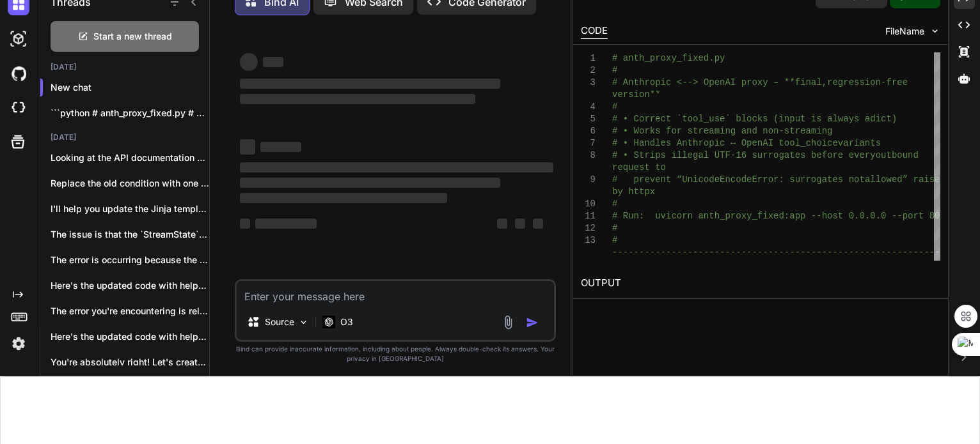
scroll to position [6, 0]
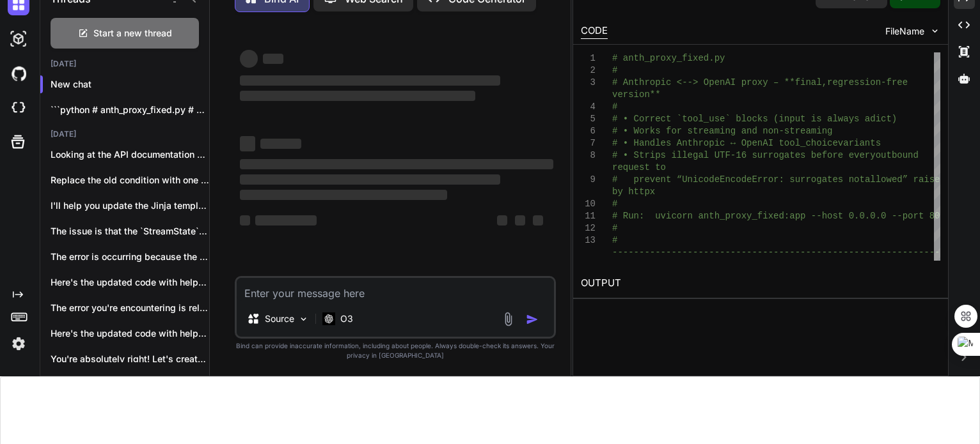
click at [324, 290] on textarea at bounding box center [396, 289] width 318 height 23
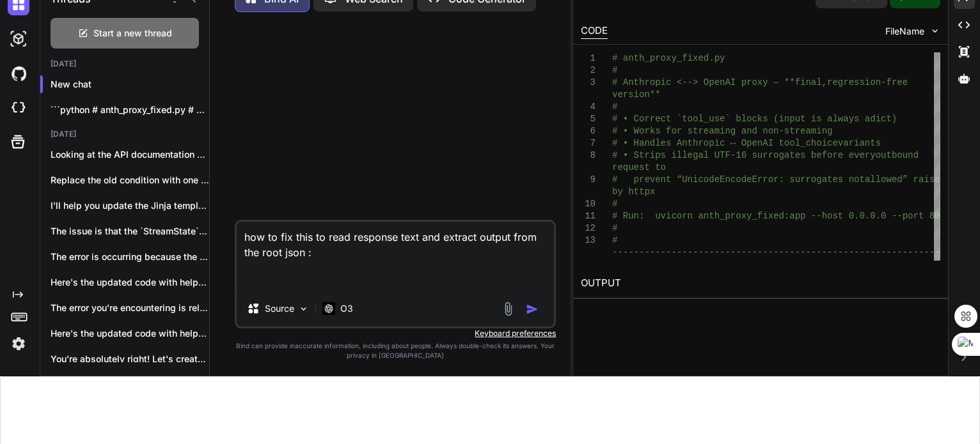
paste textarea "import json import asyncio import aiohttp import re from typing import Optional…"
type textarea "how to fix this to read response text and extract output from the root json : i…"
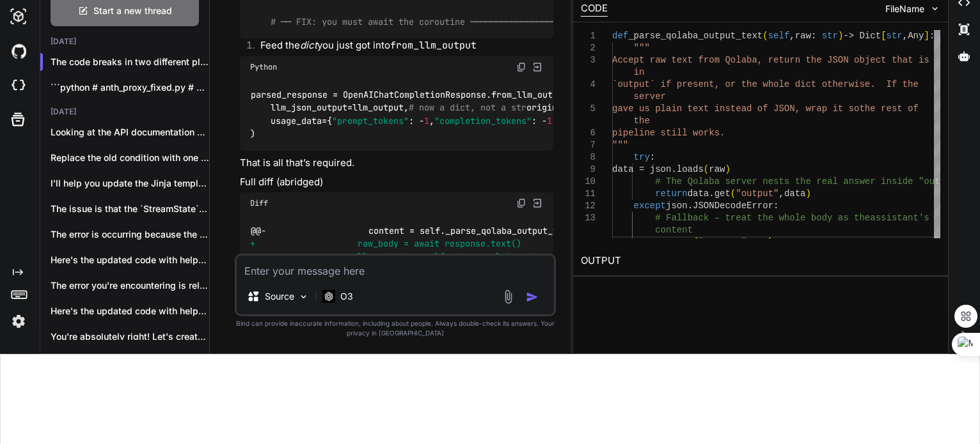
scroll to position [3115, 0]
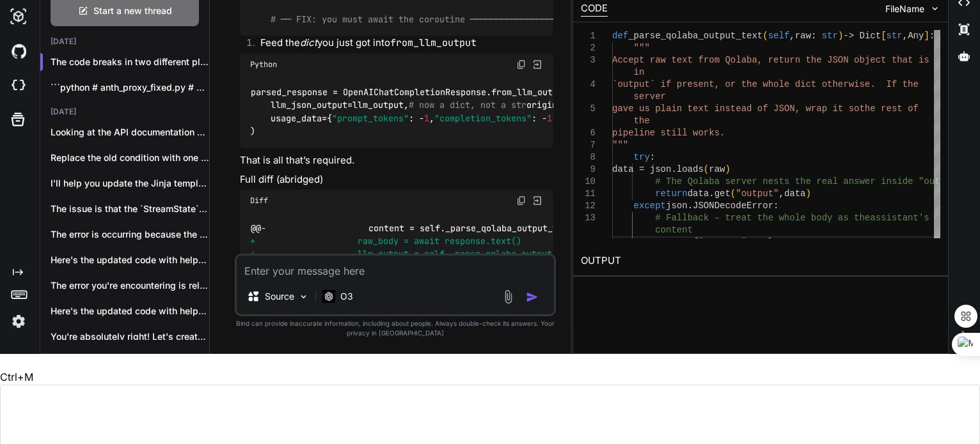
drag, startPoint x: 451, startPoint y: 113, endPoint x: 269, endPoint y: 114, distance: 182.2
copy code "raw_body = await response.text()"
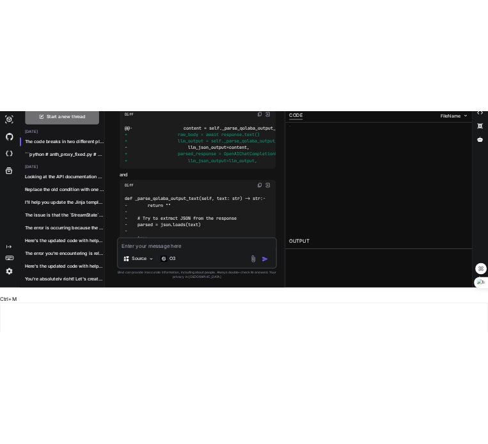
scroll to position [4026, 0]
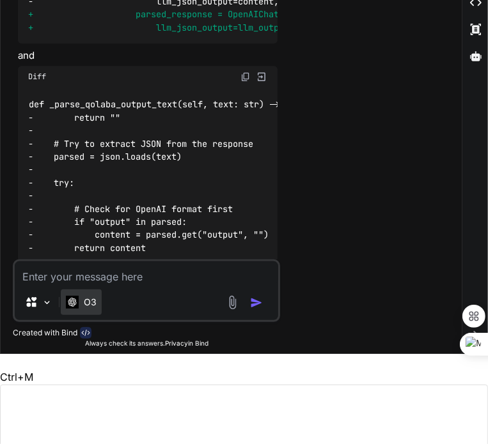
click at [79, 304] on div "O3" at bounding box center [81, 302] width 31 height 13
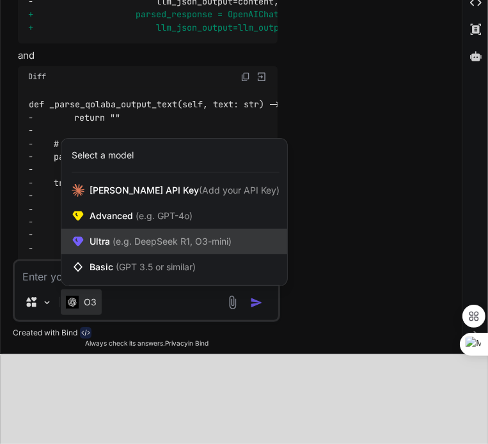
click at [125, 244] on span "(e.g. DeepSeek R1, O3-mini)" at bounding box center [170, 241] width 121 height 11
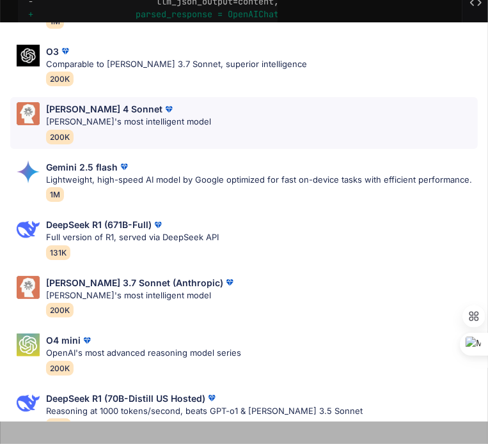
scroll to position [116, 0]
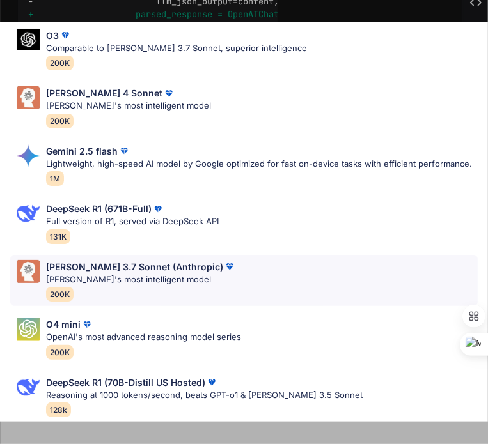
click at [89, 274] on p "Claude's most intelligent model" at bounding box center [141, 280] width 190 height 13
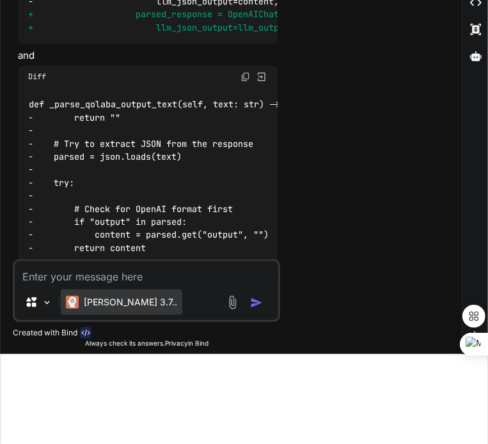
click at [105, 301] on p "Claude 3.7.." at bounding box center [130, 302] width 93 height 13
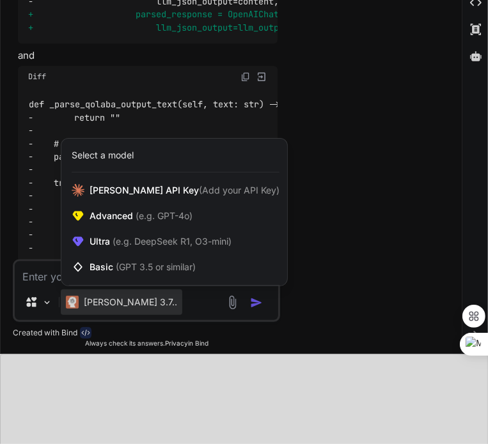
click at [105, 301] on div at bounding box center [244, 222] width 488 height 444
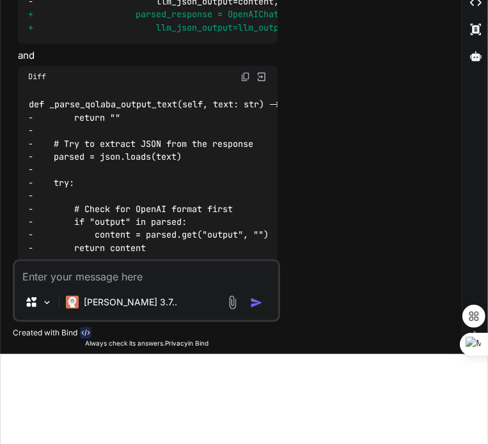
click at [139, 271] on textarea at bounding box center [146, 273] width 263 height 23
type textarea "hi"
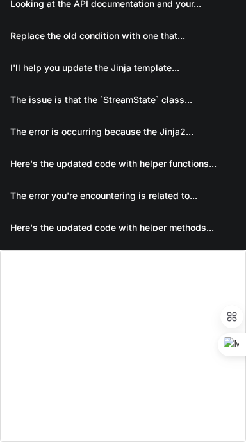
scroll to position [0, 0]
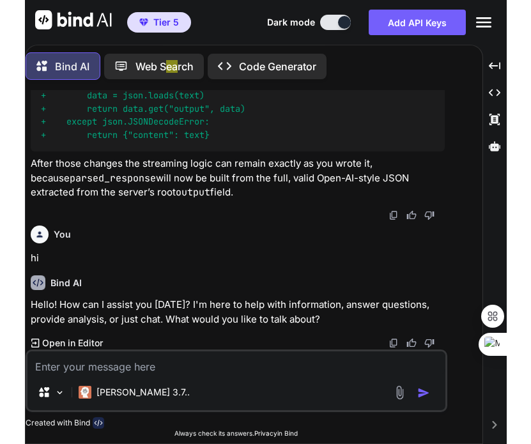
scroll to position [2983, 0]
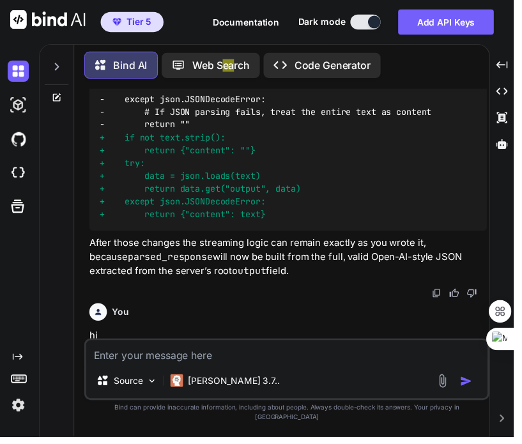
type textarea "x"
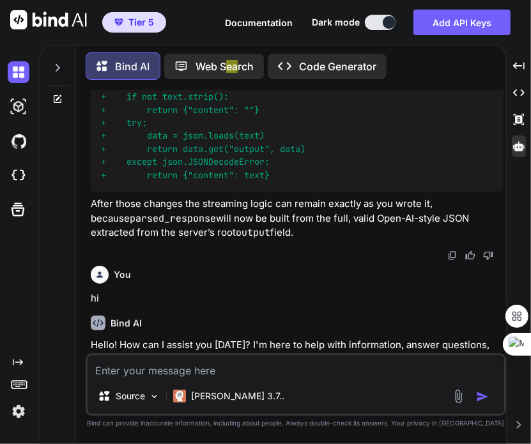
click at [245, 150] on icon at bounding box center [519, 147] width 12 height 12
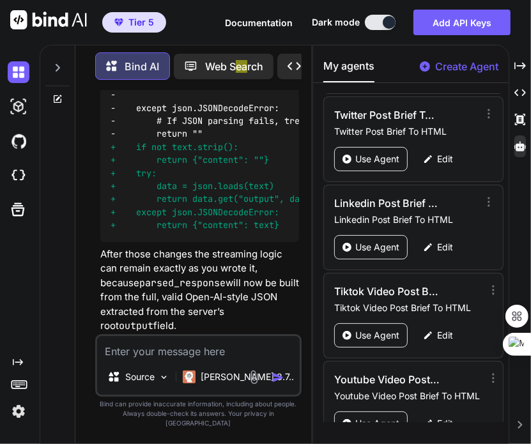
scroll to position [585, 0]
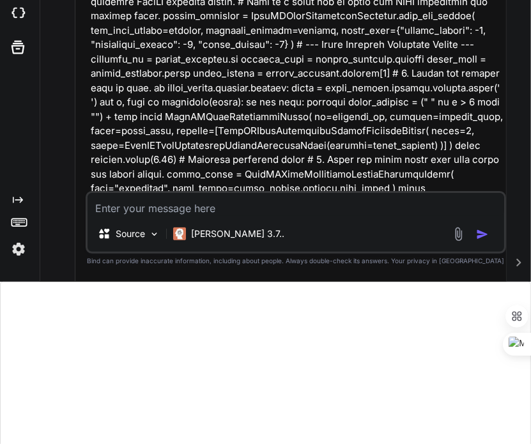
scroll to position [192, 0]
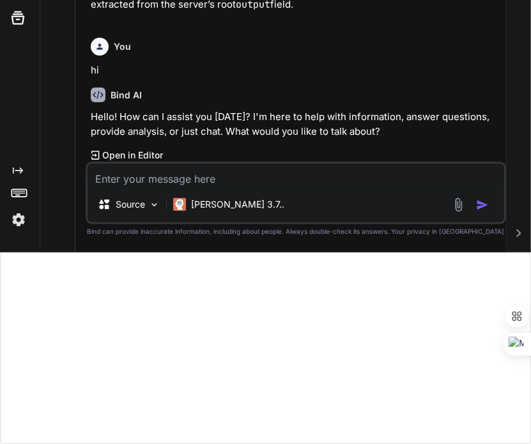
type textarea "x"
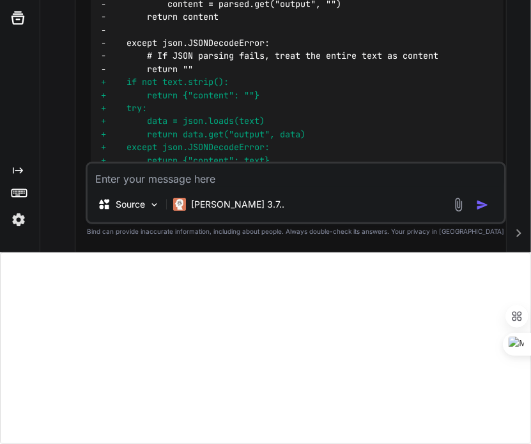
scroll to position [2790, 0]
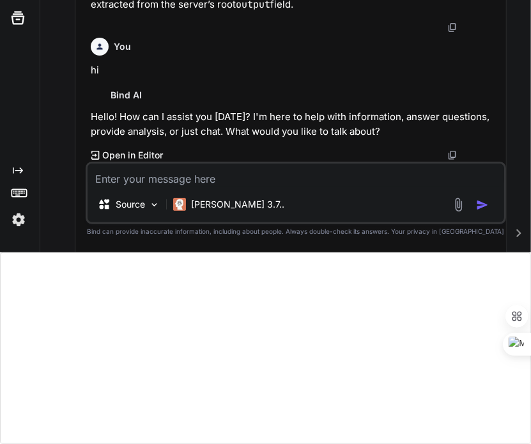
scroll to position [3216, 0]
type textarea "x"
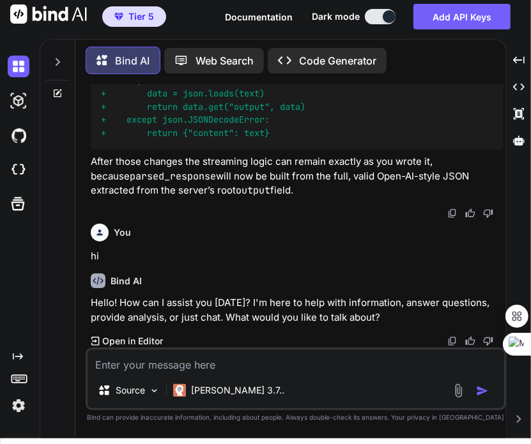
scroll to position [6, 0]
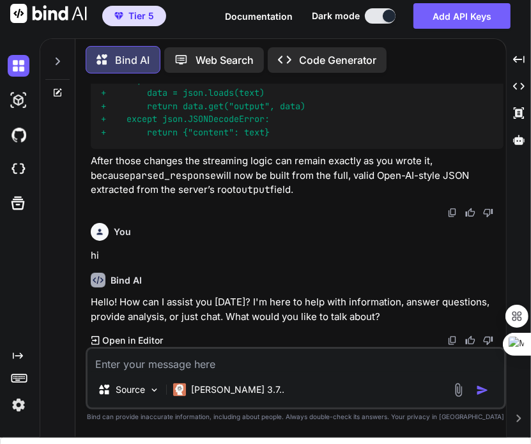
click at [320, 366] on textarea at bounding box center [296, 360] width 417 height 23
click at [513, 143] on icon at bounding box center [519, 140] width 12 height 12
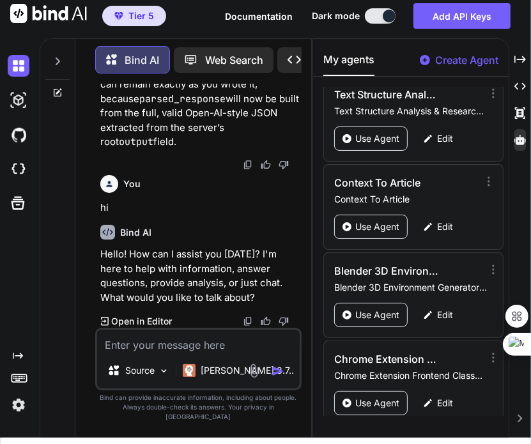
scroll to position [2218, 0]
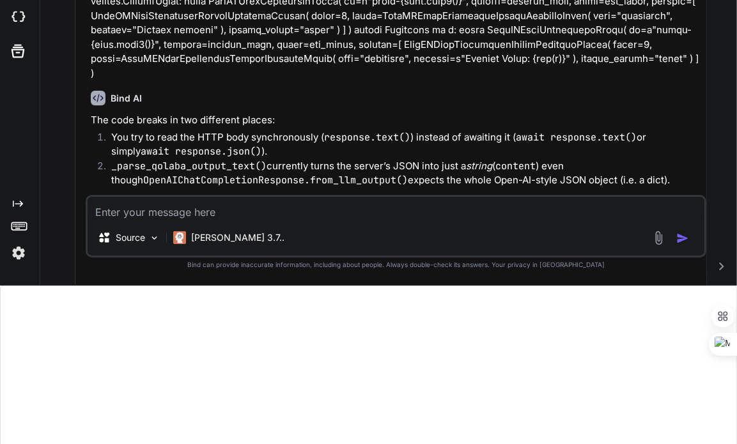
scroll to position [192, 0]
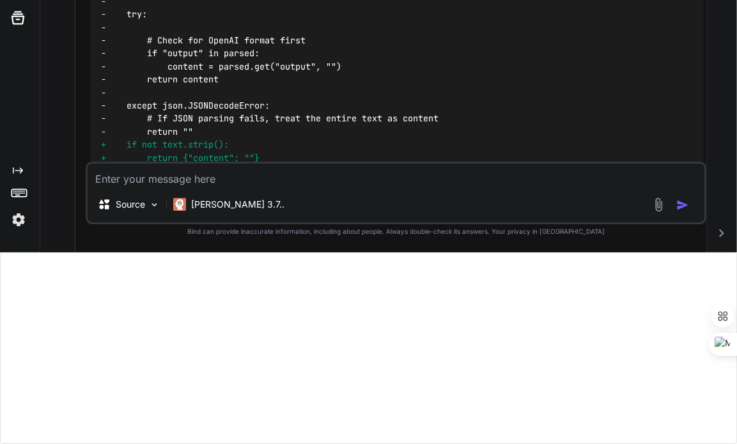
type textarea "x"
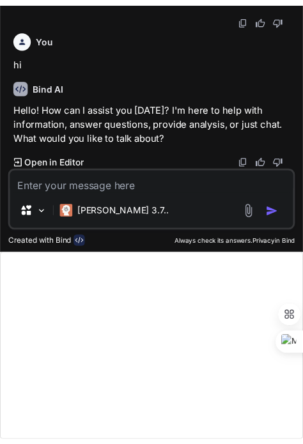
scroll to position [4328, 0]
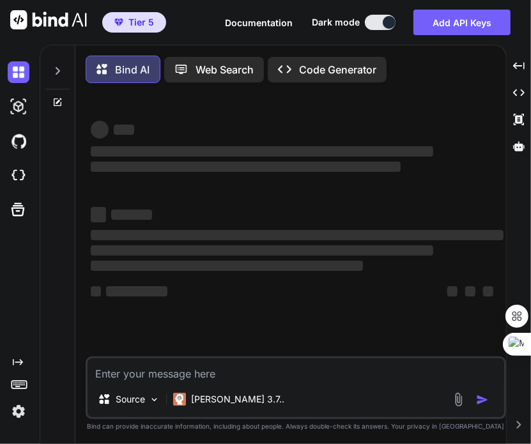
type textarea "x"
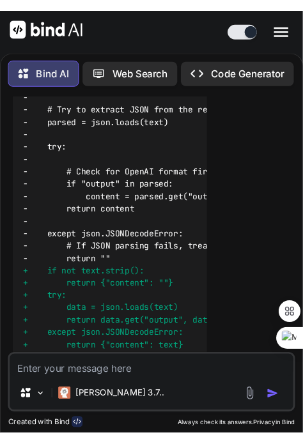
scroll to position [4314, 0]
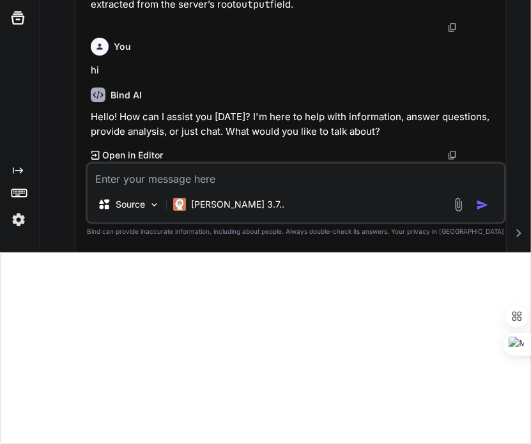
scroll to position [3216, 0]
type textarea "x"
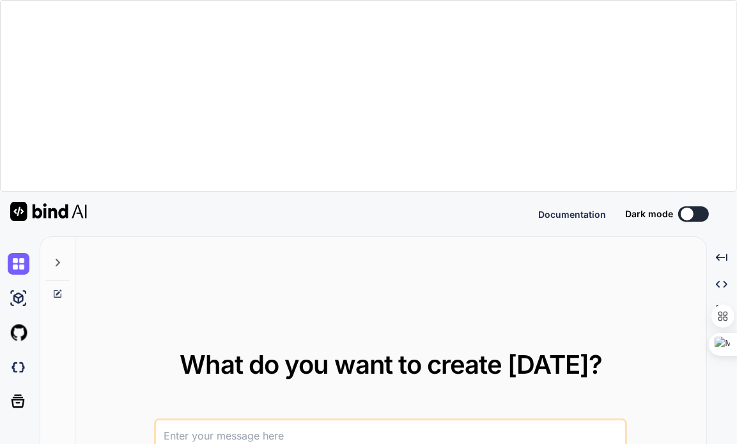
type textarea "x"
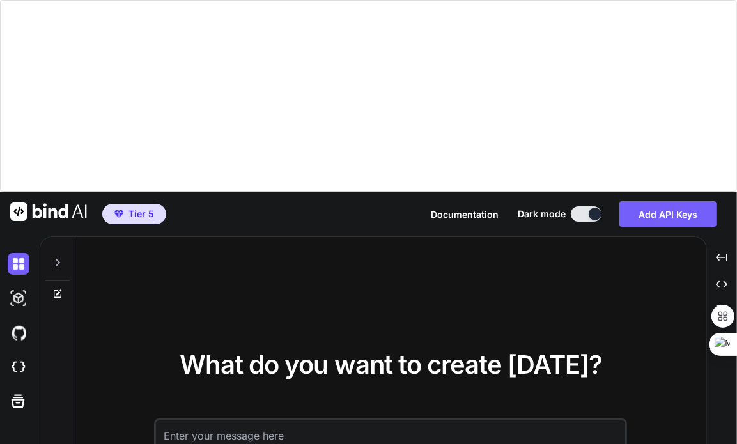
type textarea "x"
